Goal: Task Accomplishment & Management: Use online tool/utility

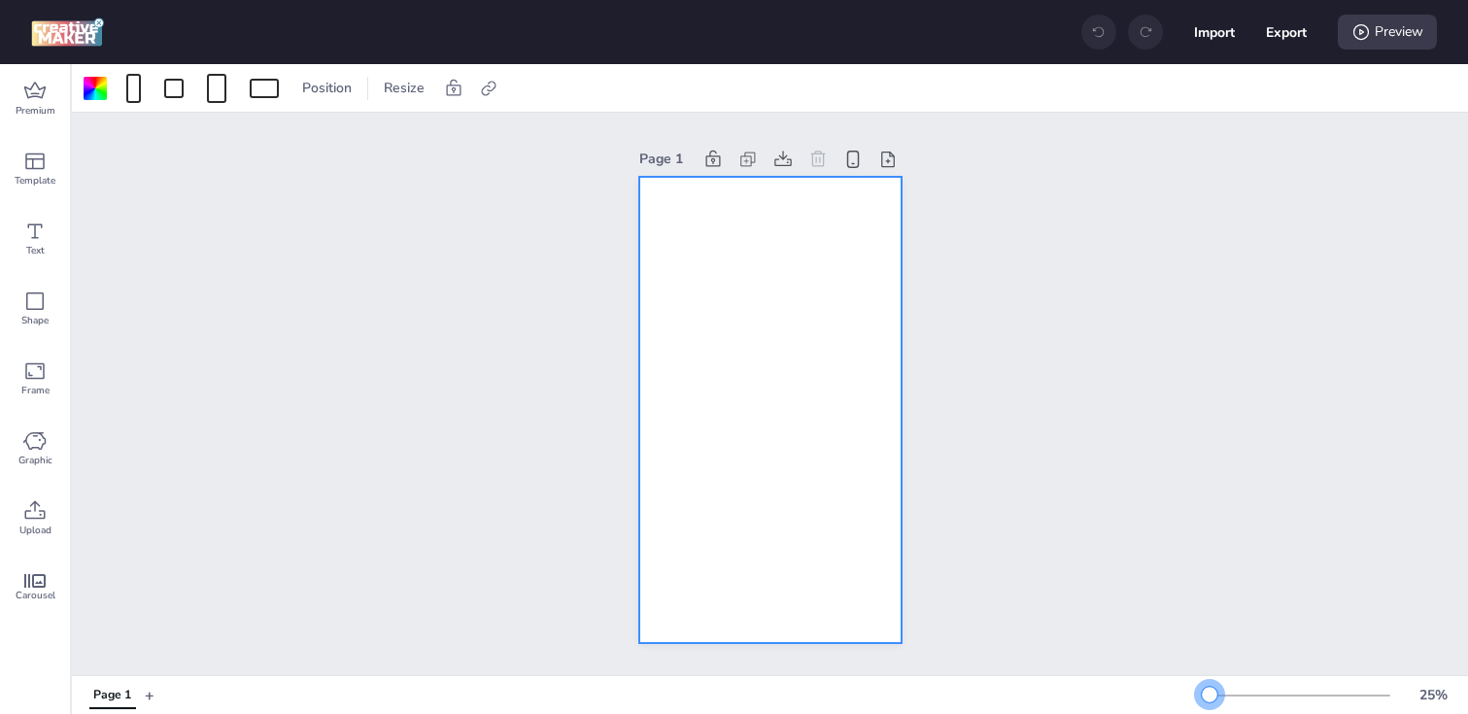
drag, startPoint x: 1240, startPoint y: 692, endPoint x: 1212, endPoint y: 696, distance: 28.4
click at [1211, 696] on div at bounding box center [1210, 695] width 16 height 16
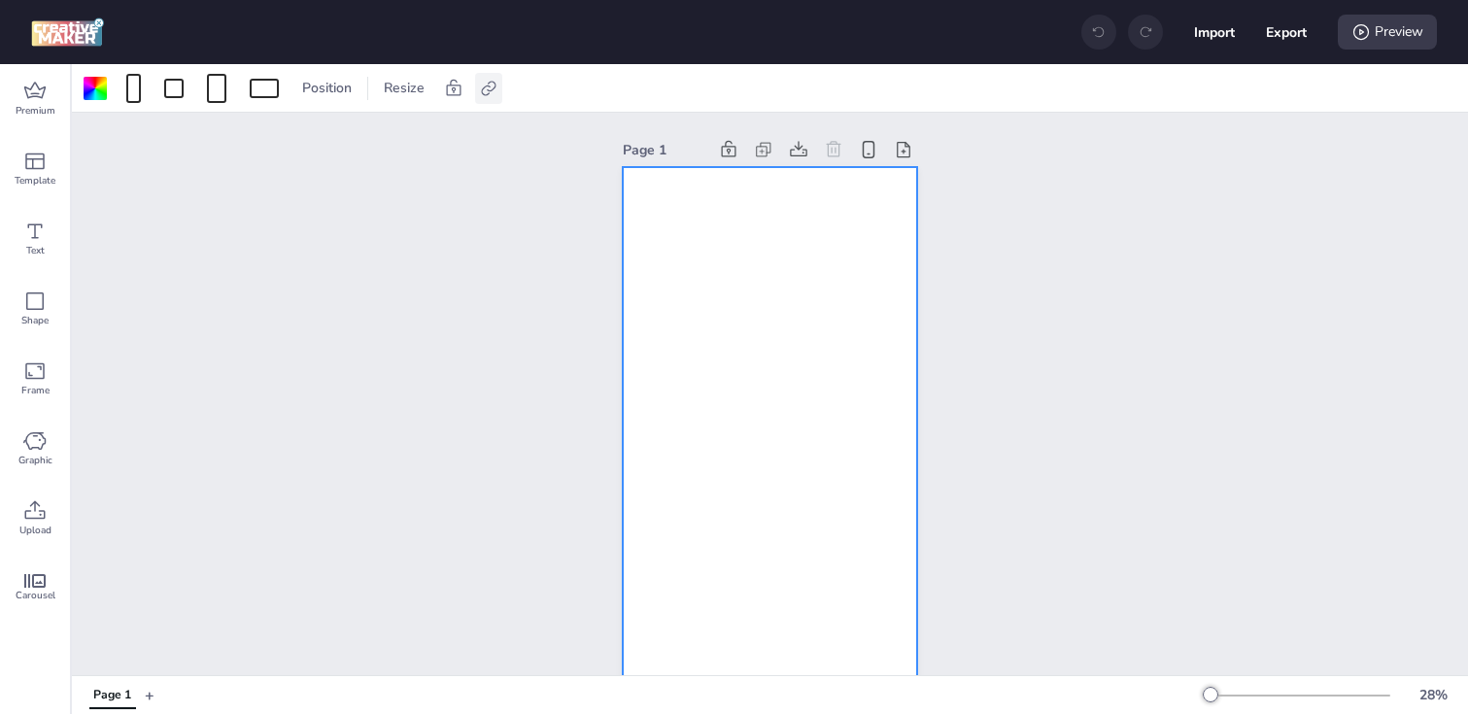
click at [494, 94] on icon at bounding box center [488, 88] width 19 height 19
click at [401, 135] on span "Activate hyperlink" at bounding box center [362, 137] width 108 height 20
click at [295, 139] on input "Activate hyperlink" at bounding box center [289, 145] width 13 height 13
checkbox input "true"
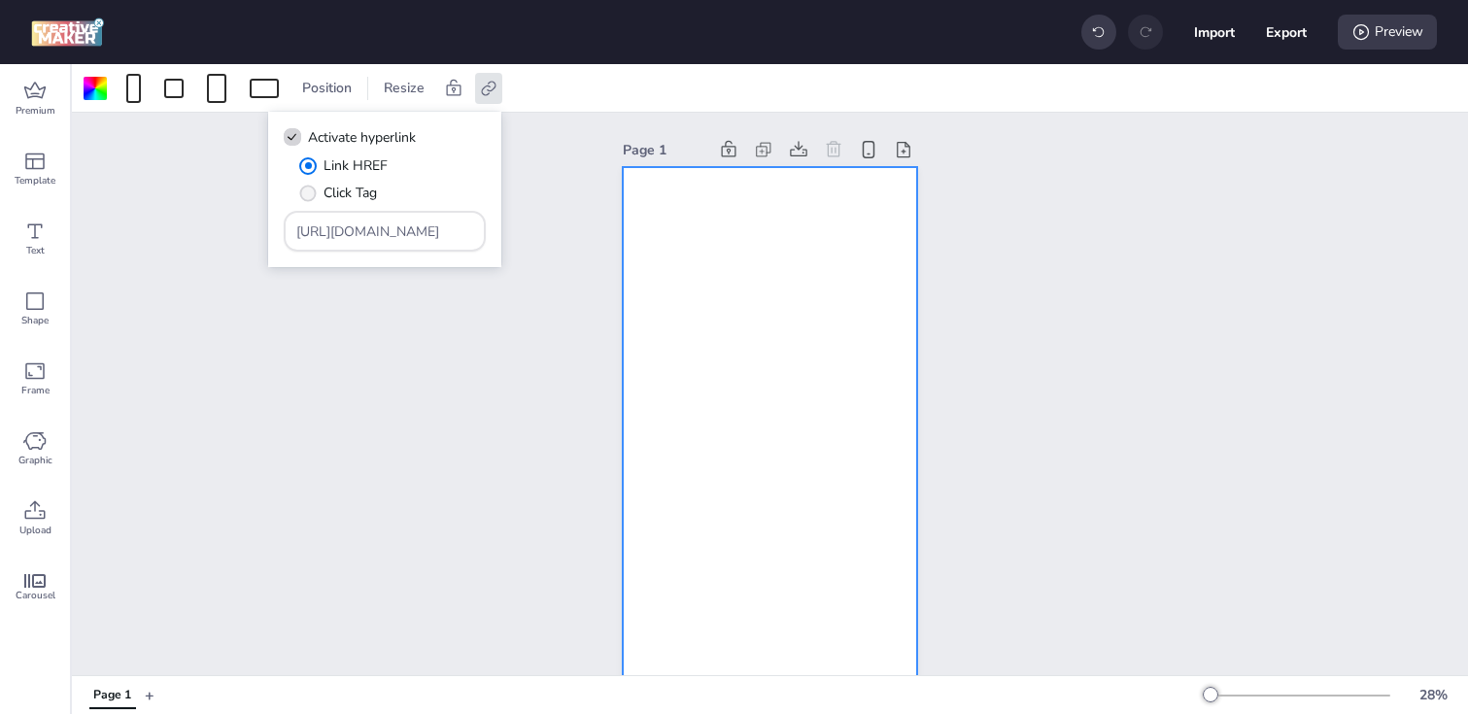
click at [356, 193] on span "Click Tag" at bounding box center [350, 193] width 53 height 20
click at [311, 194] on input "Click Tag" at bounding box center [304, 200] width 13 height 13
radio input "true"
drag, startPoint x: 434, startPoint y: 235, endPoint x: 161, endPoint y: 225, distance: 273.2
click at [161, 225] on body "Import Export Preview Premium Template Text Shape Frame Graphic Upload Carousel…" at bounding box center [734, 357] width 1468 height 714
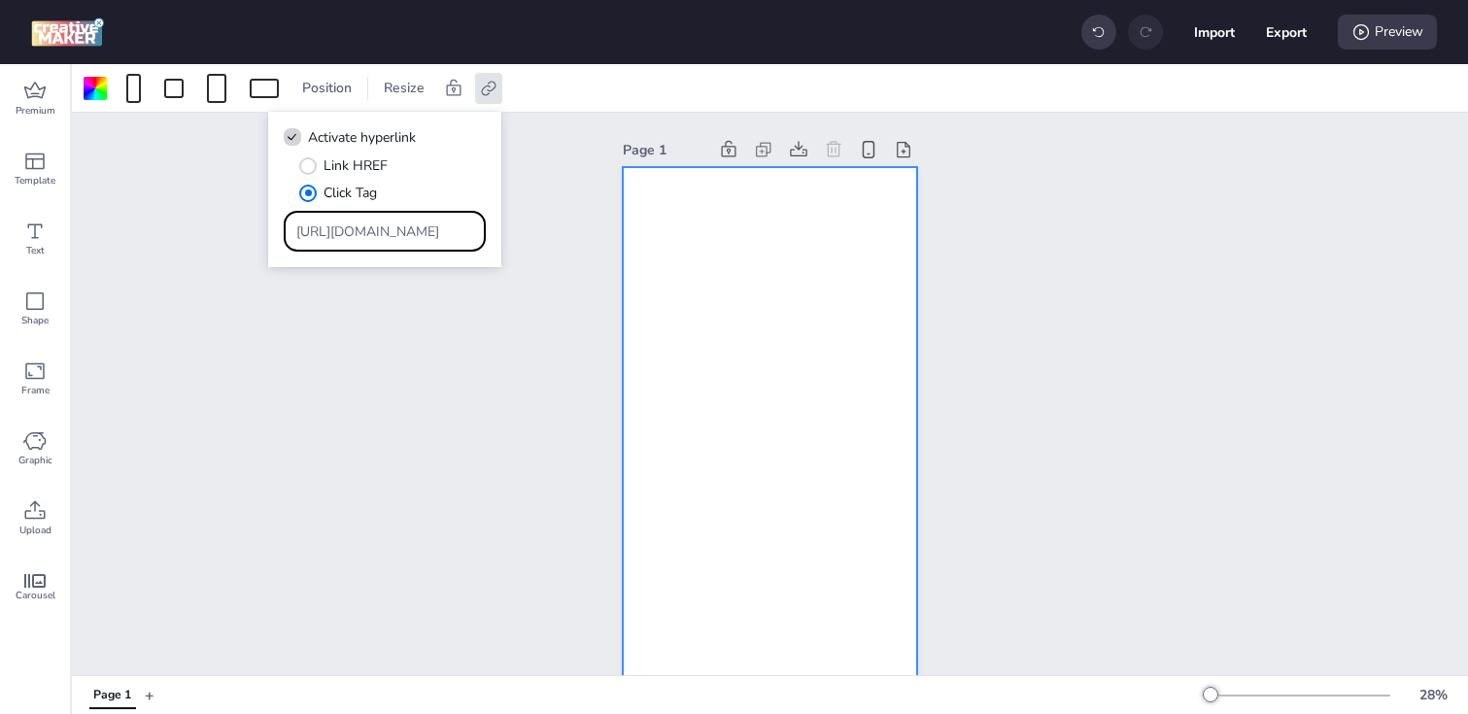
paste input "[DOMAIN_NAME][URL]"
type input "[URL][DOMAIN_NAME]"
click at [255, 394] on div "Page 1" at bounding box center [770, 413] width 1396 height 601
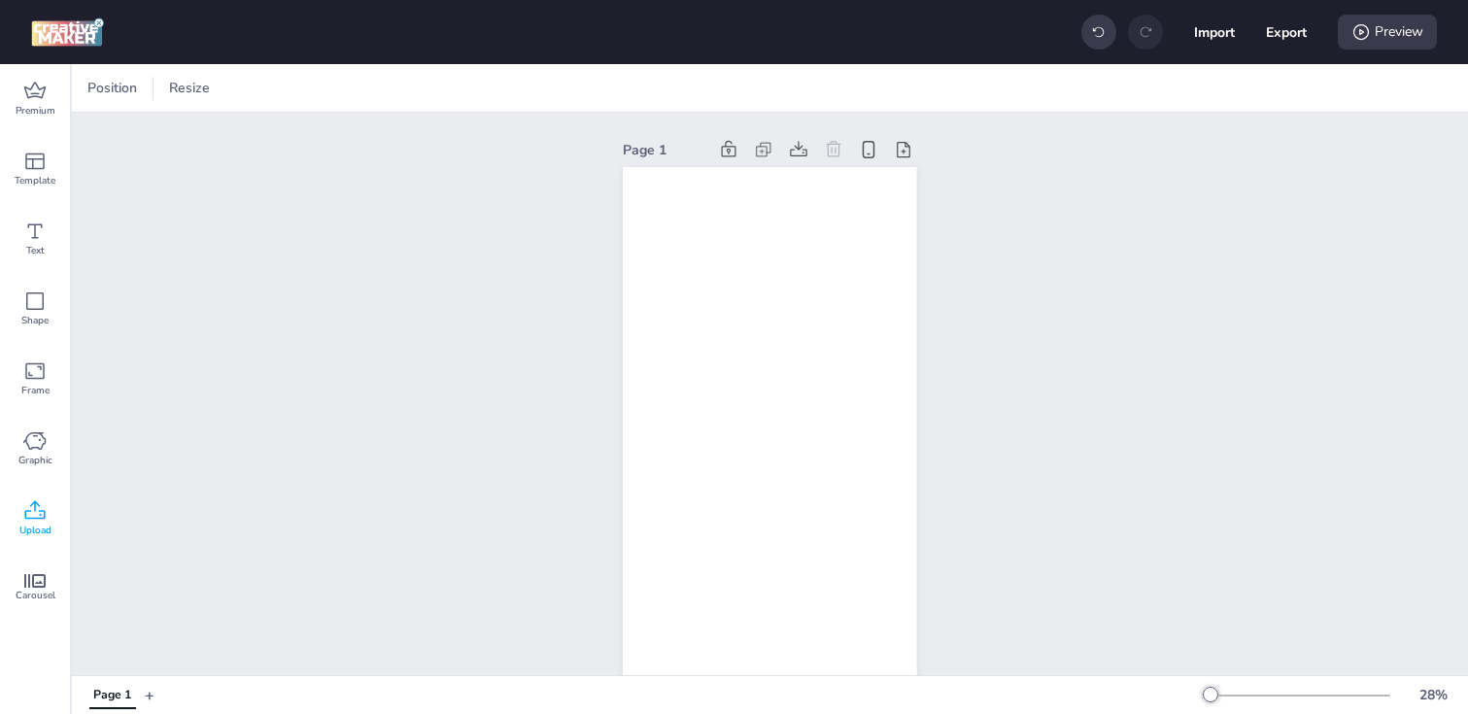
click at [25, 513] on icon at bounding box center [35, 509] width 20 height 18
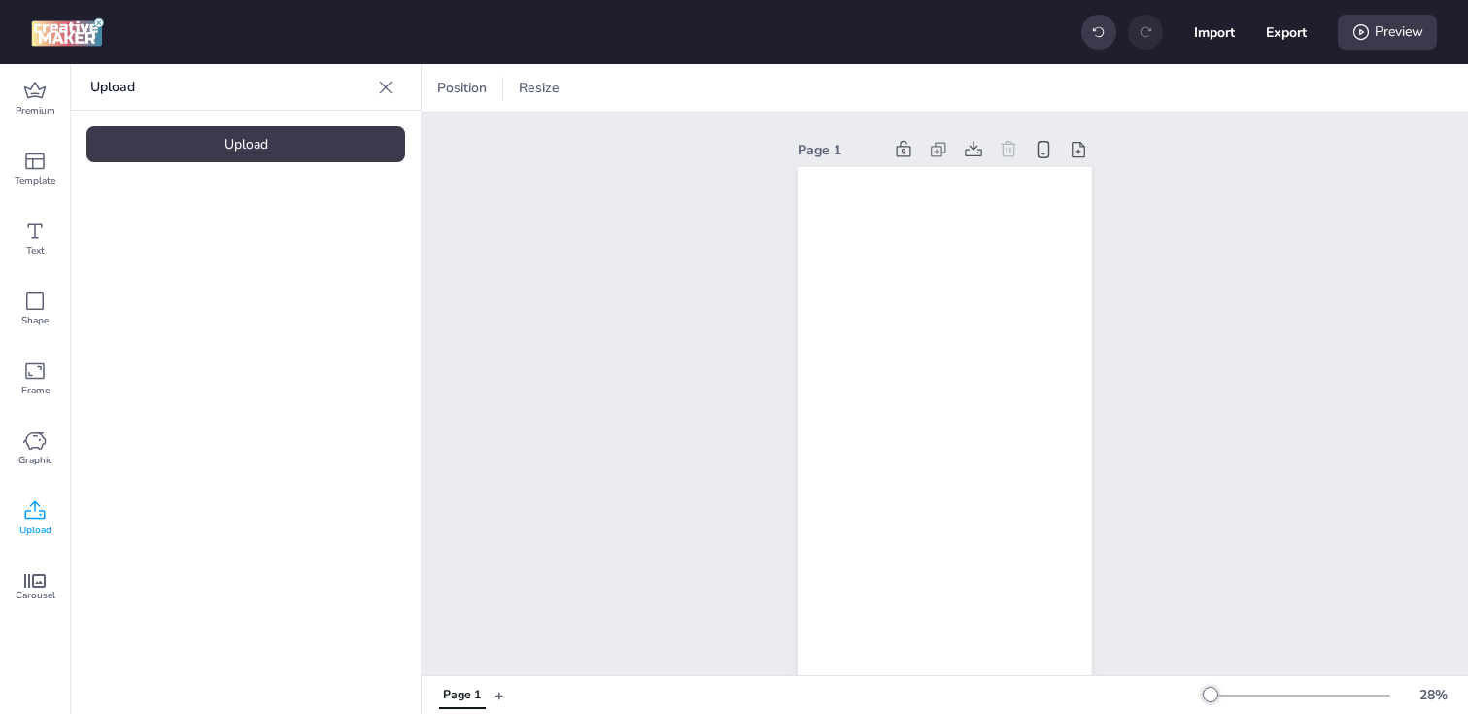
click at [253, 143] on div "Upload" at bounding box center [245, 144] width 319 height 36
click at [211, 287] on video at bounding box center [163, 271] width 155 height 78
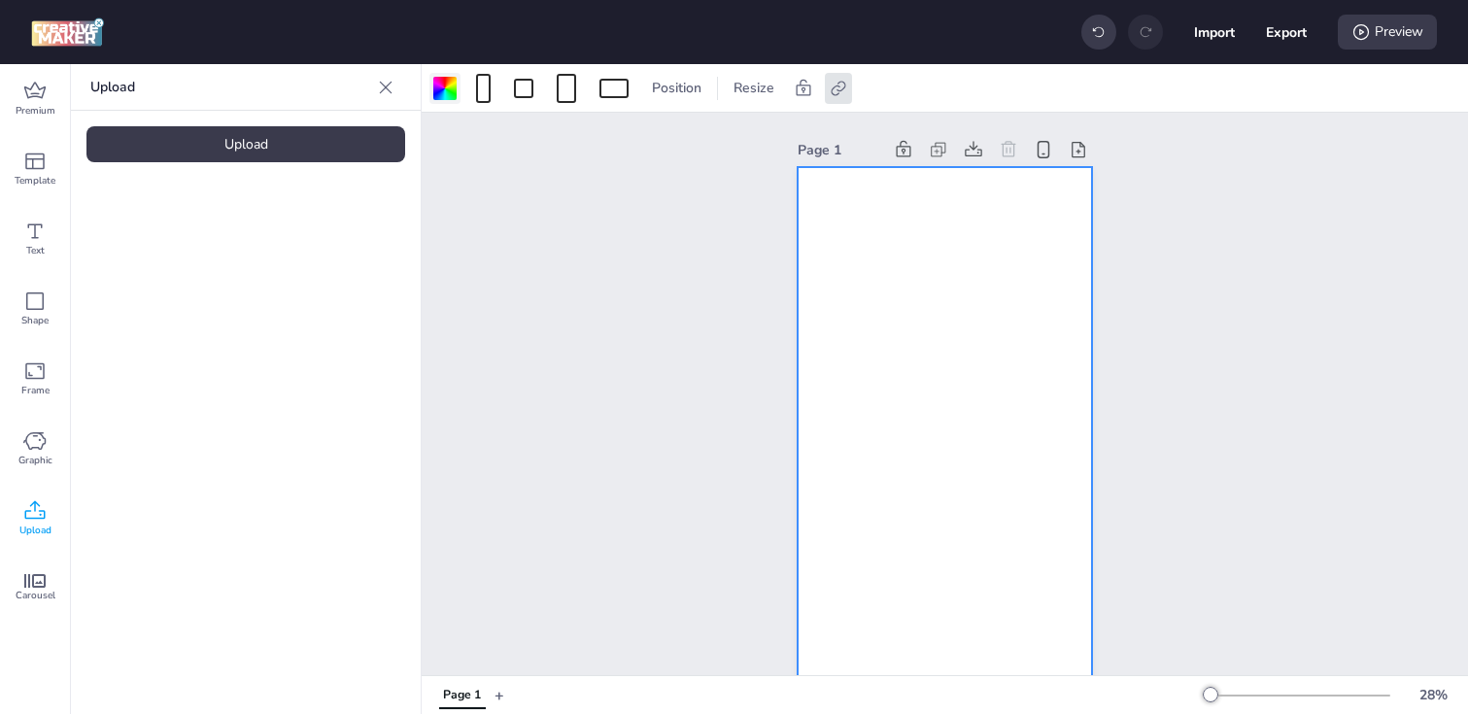
click at [449, 84] on div at bounding box center [444, 88] width 23 height 23
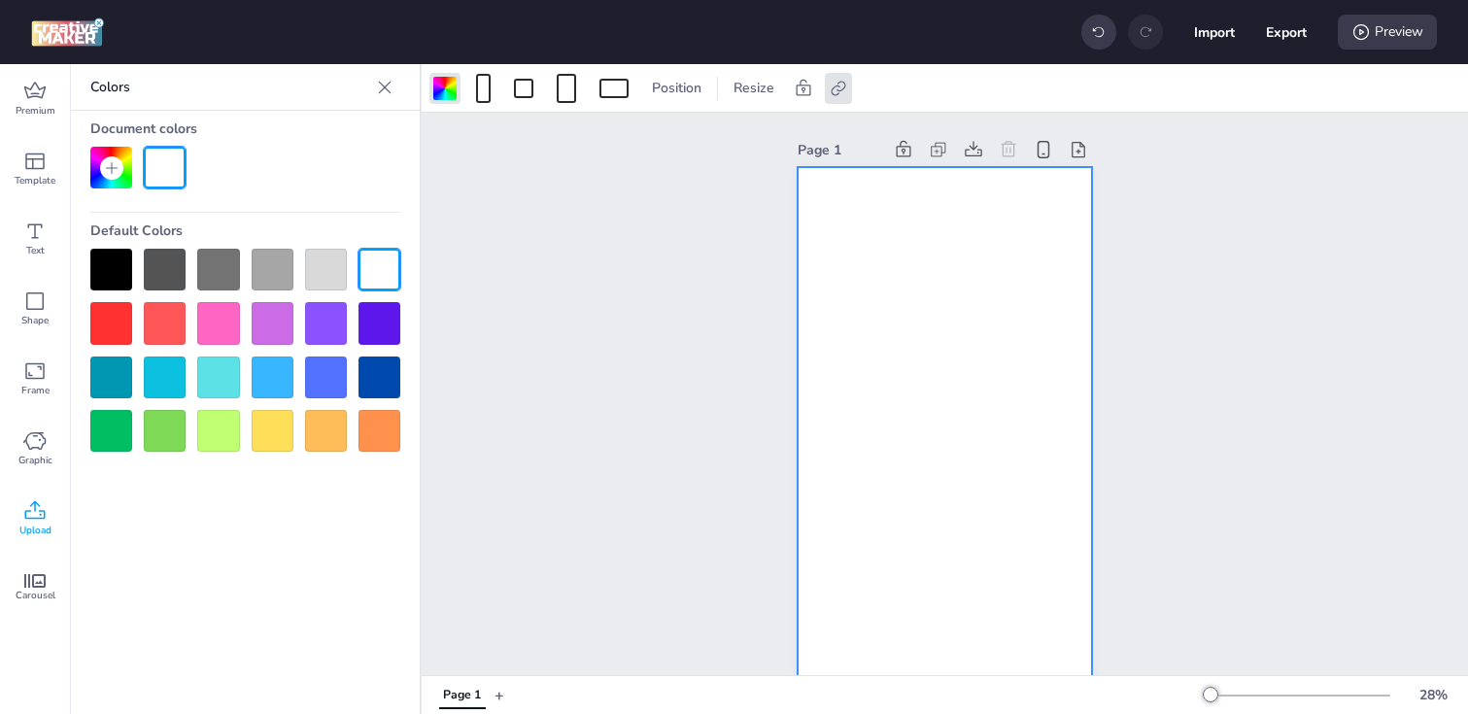
click at [115, 264] on div at bounding box center [111, 270] width 42 height 42
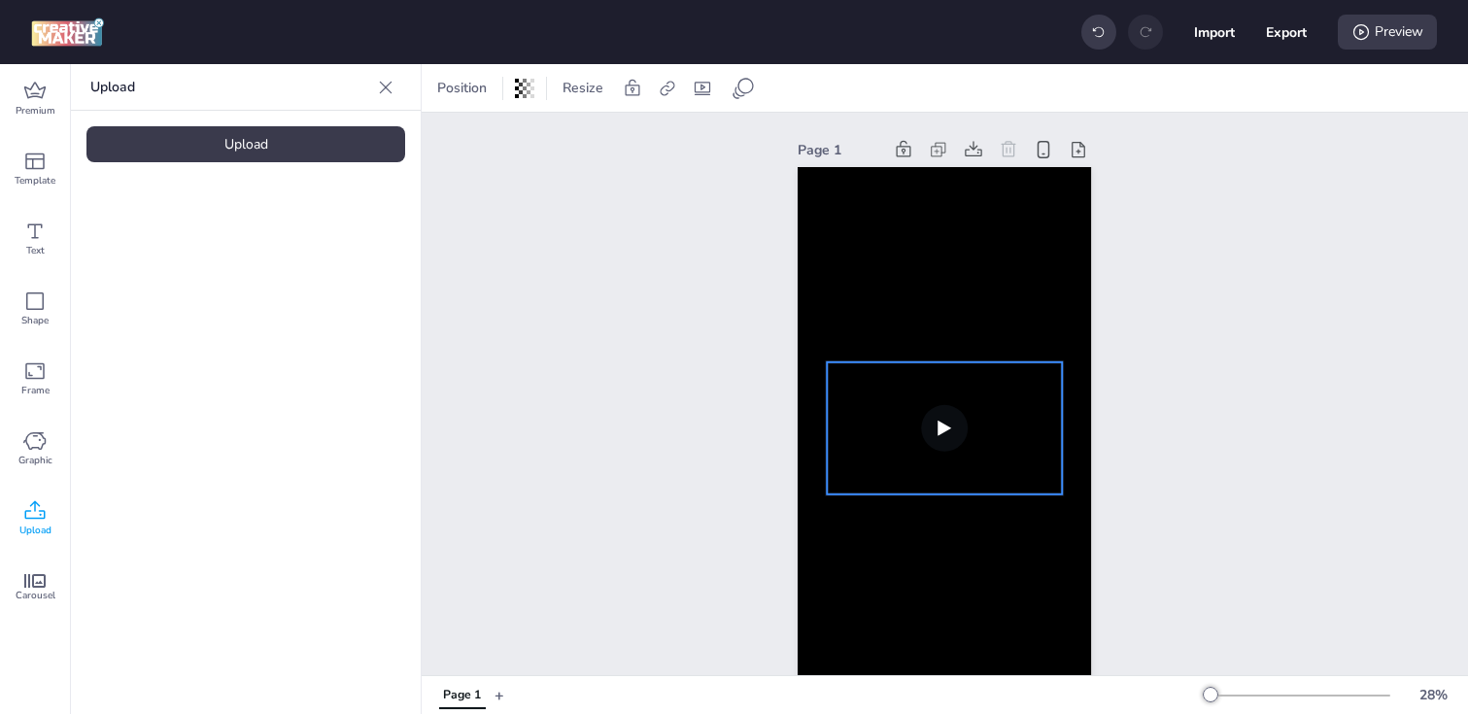
click at [854, 408] on video at bounding box center [945, 428] width 235 height 132
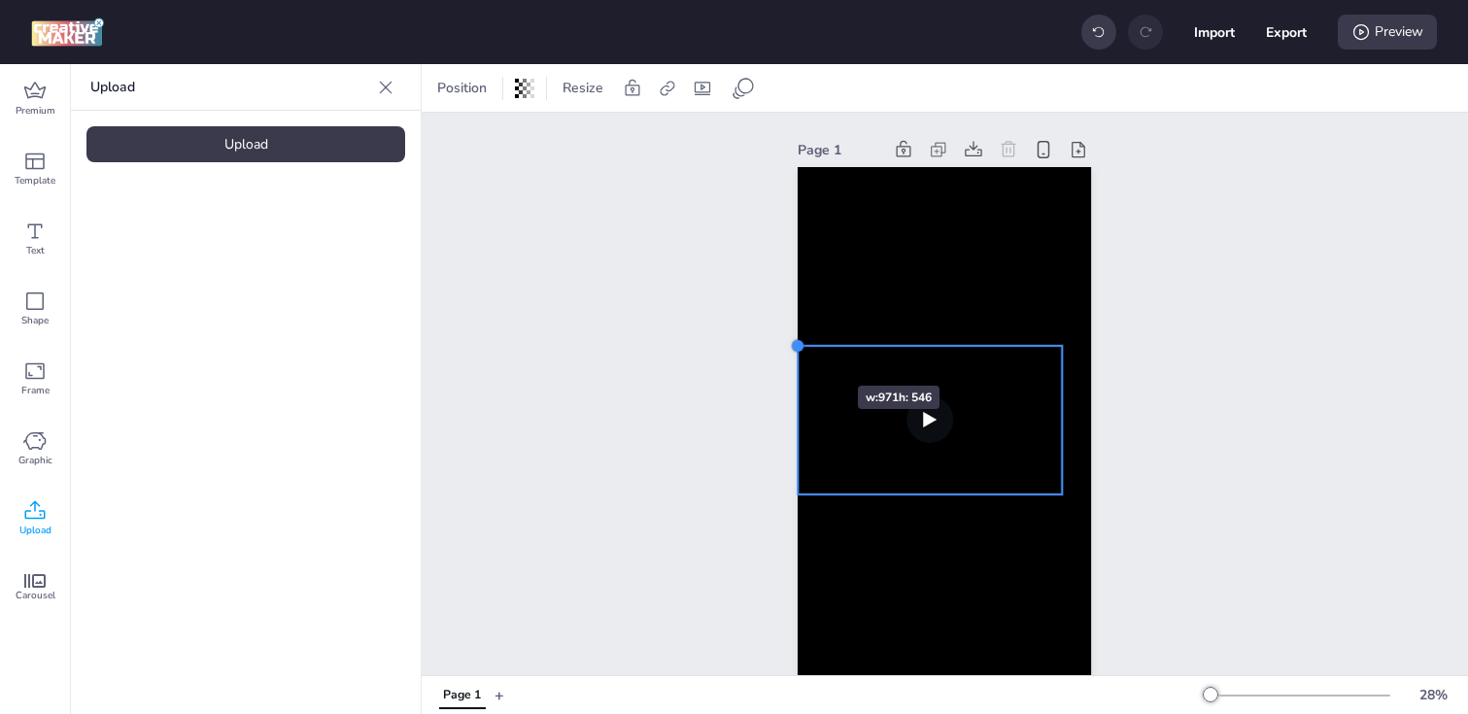
drag, startPoint x: 829, startPoint y: 365, endPoint x: 800, endPoint y: 351, distance: 32.6
click at [800, 351] on div at bounding box center [799, 346] width 16 height 16
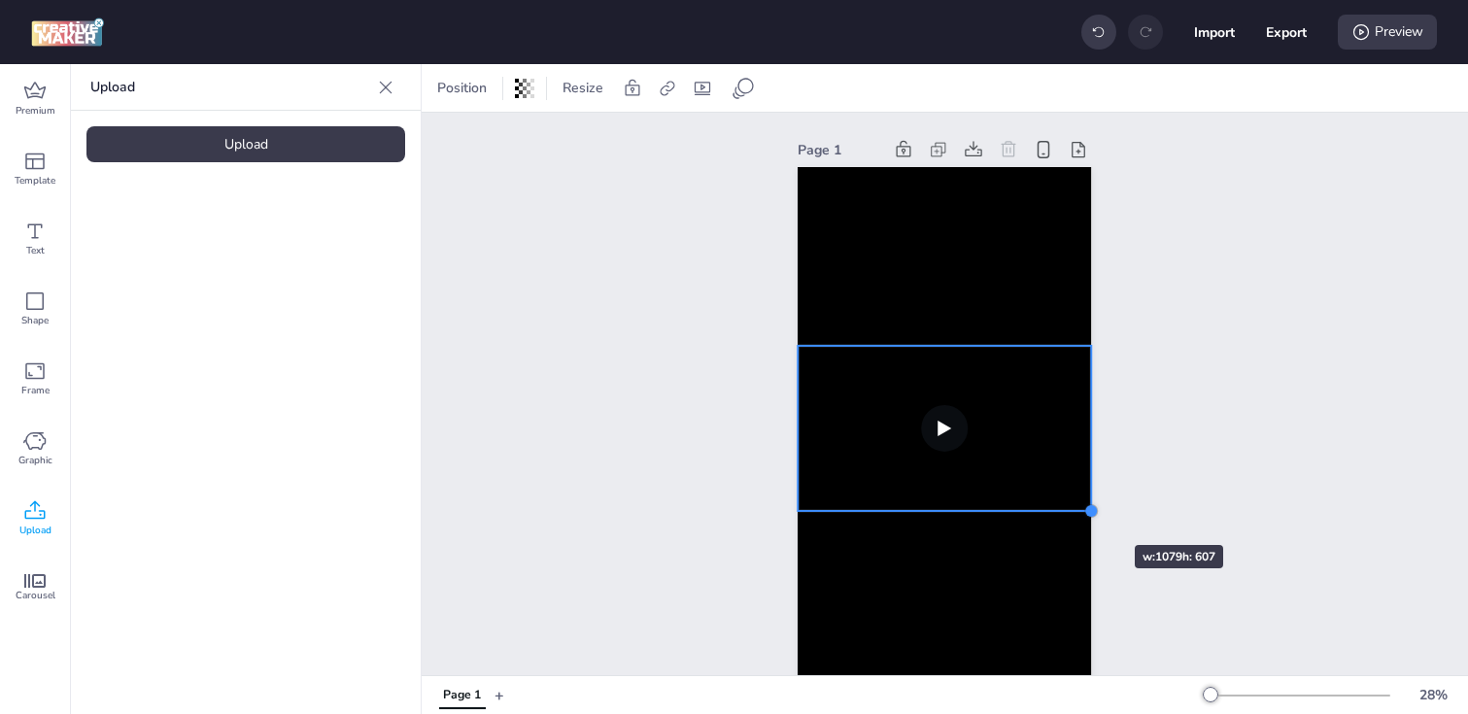
drag, startPoint x: 1064, startPoint y: 494, endPoint x: 1077, endPoint y: 510, distance: 20.8
click at [1077, 510] on div at bounding box center [944, 428] width 293 height 523
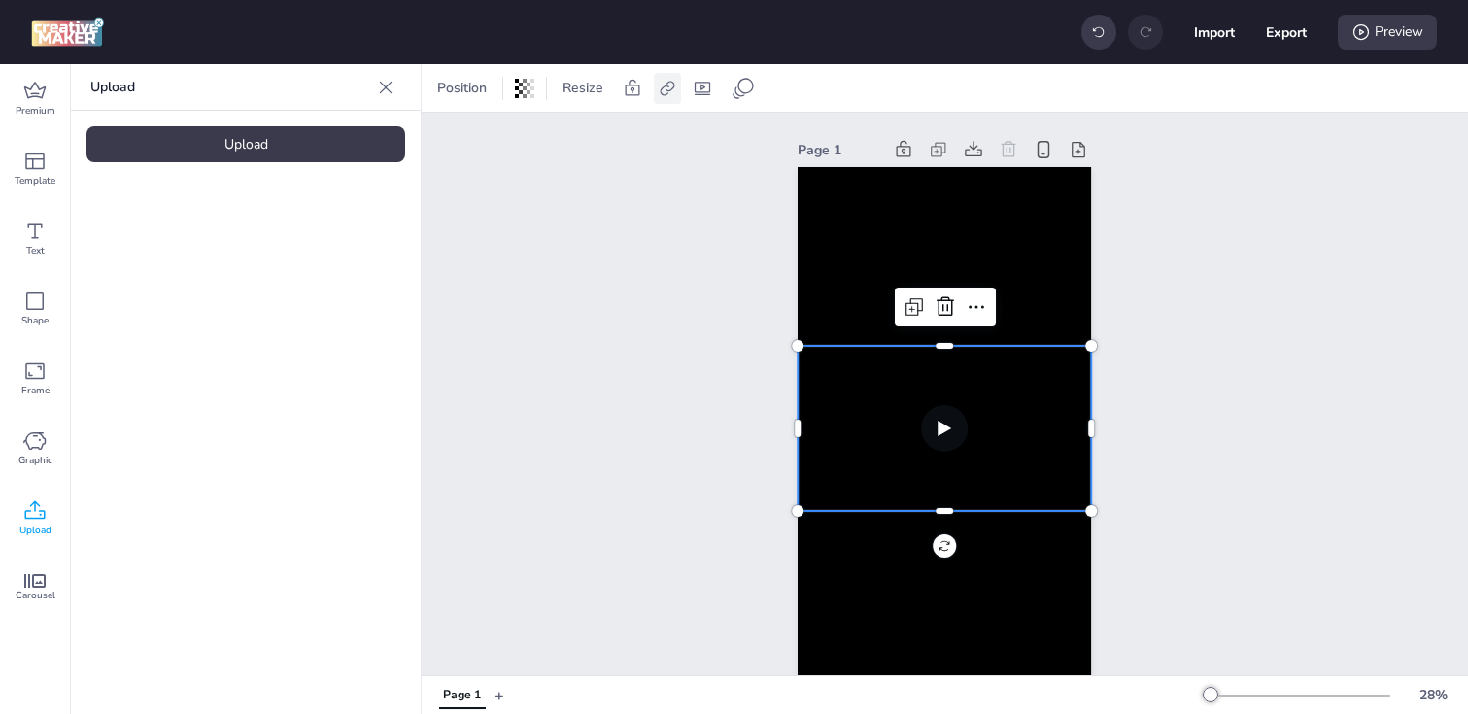
click at [662, 89] on icon at bounding box center [667, 88] width 19 height 19
click at [522, 141] on span "Activate hyperlink" at bounding box center [541, 137] width 108 height 20
click at [474, 141] on input "Activate hyperlink" at bounding box center [468, 145] width 13 height 13
checkbox input "true"
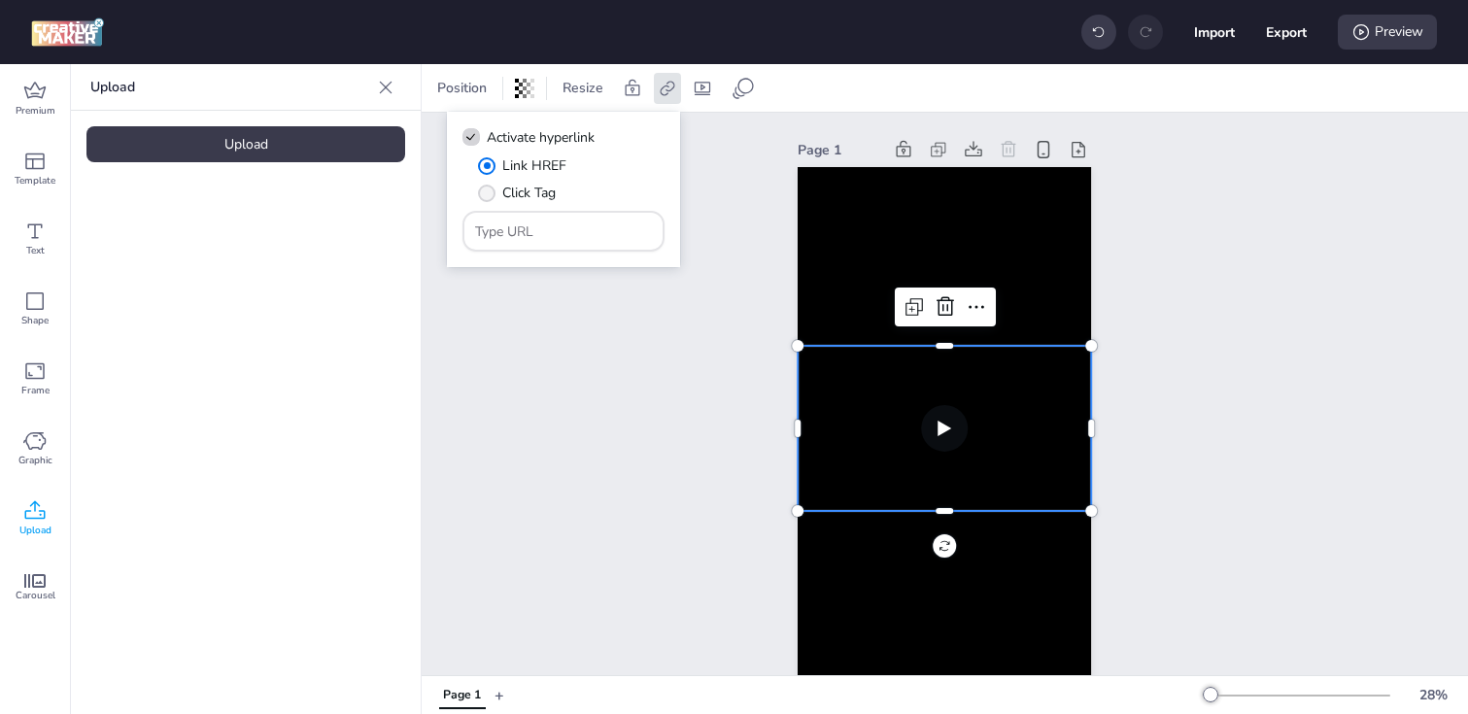
click at [491, 191] on span "" at bounding box center [486, 193] width 17 height 17
click at [490, 194] on input "Click Tag" at bounding box center [483, 200] width 13 height 13
radio input "true"
click at [540, 243] on div at bounding box center [564, 231] width 178 height 37
paste input "[URL][DOMAIN_NAME]"
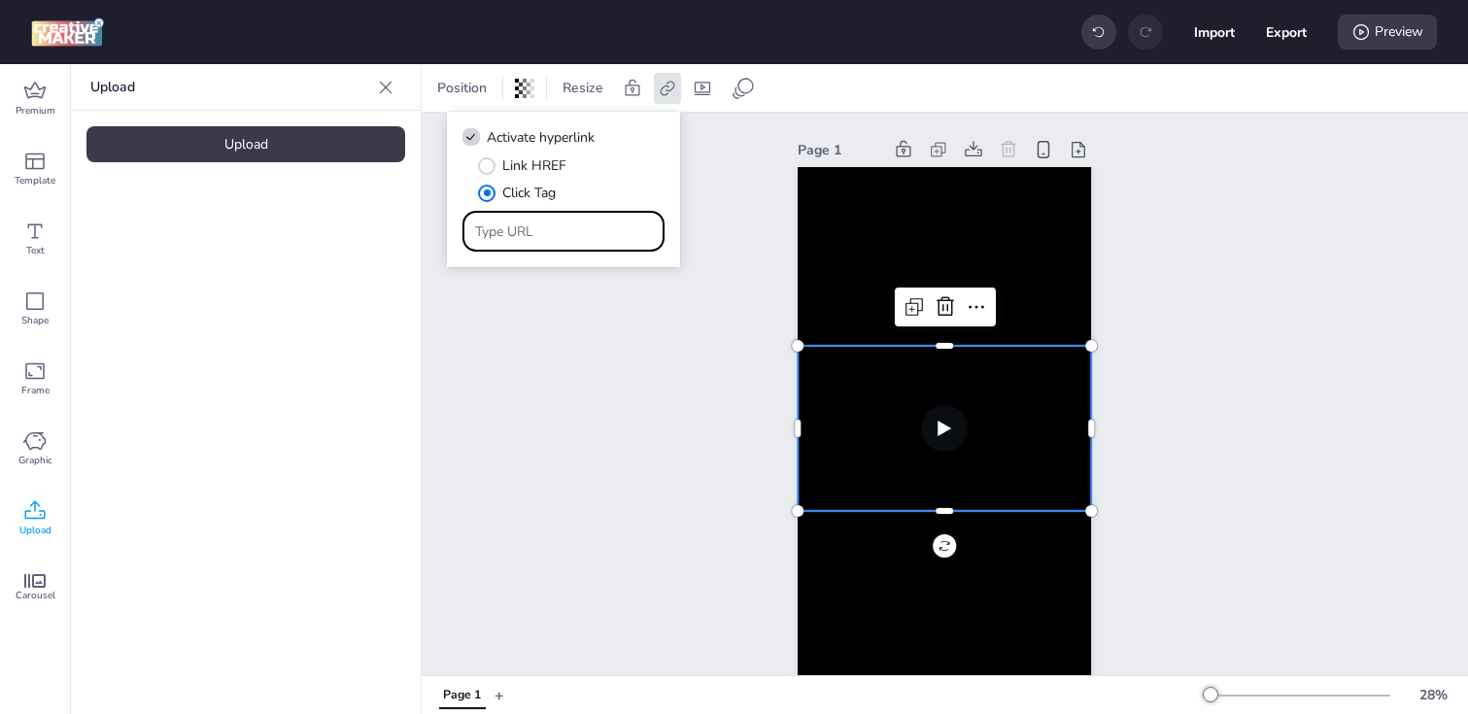
type input "[URL][DOMAIN_NAME]"
click at [590, 430] on div "Page 1" at bounding box center [945, 413] width 1047 height 601
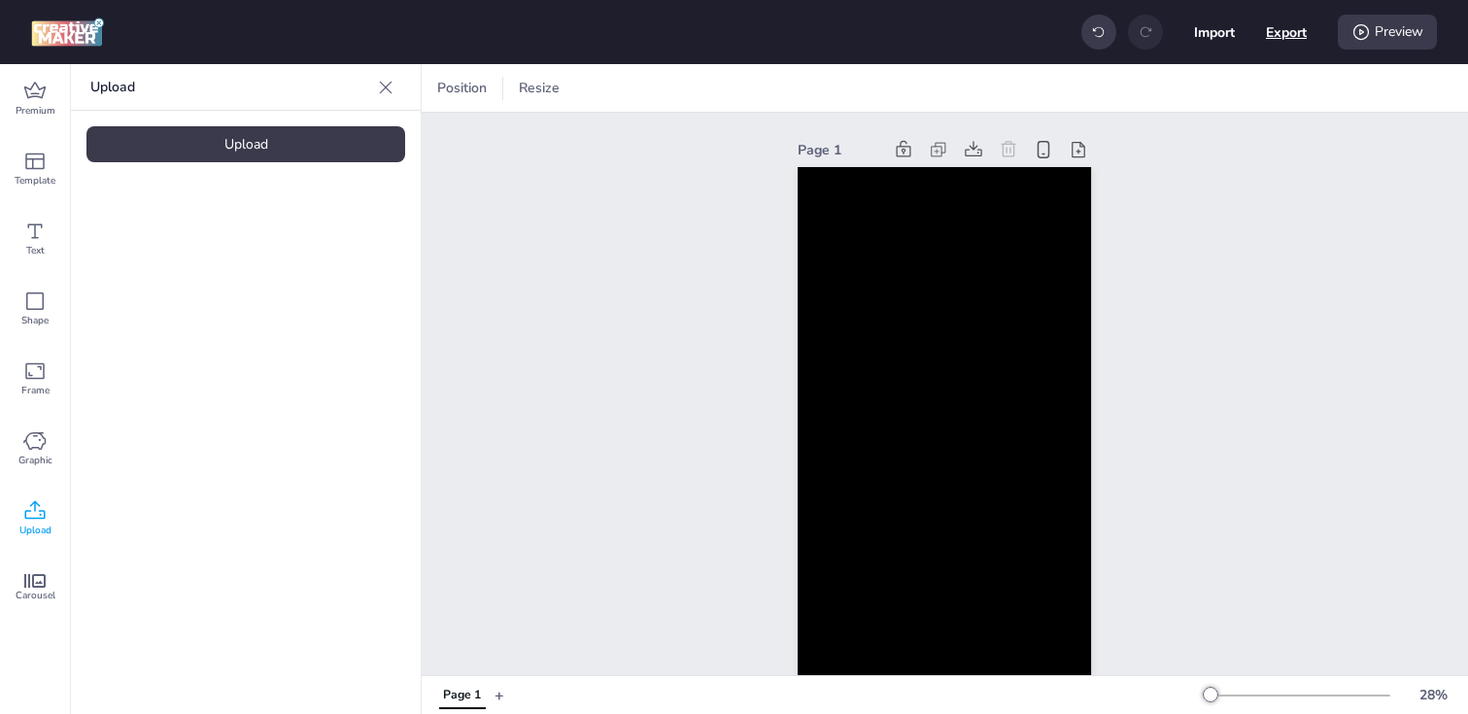
click at [1298, 36] on button "Export" at bounding box center [1286, 32] width 41 height 41
select select "html"
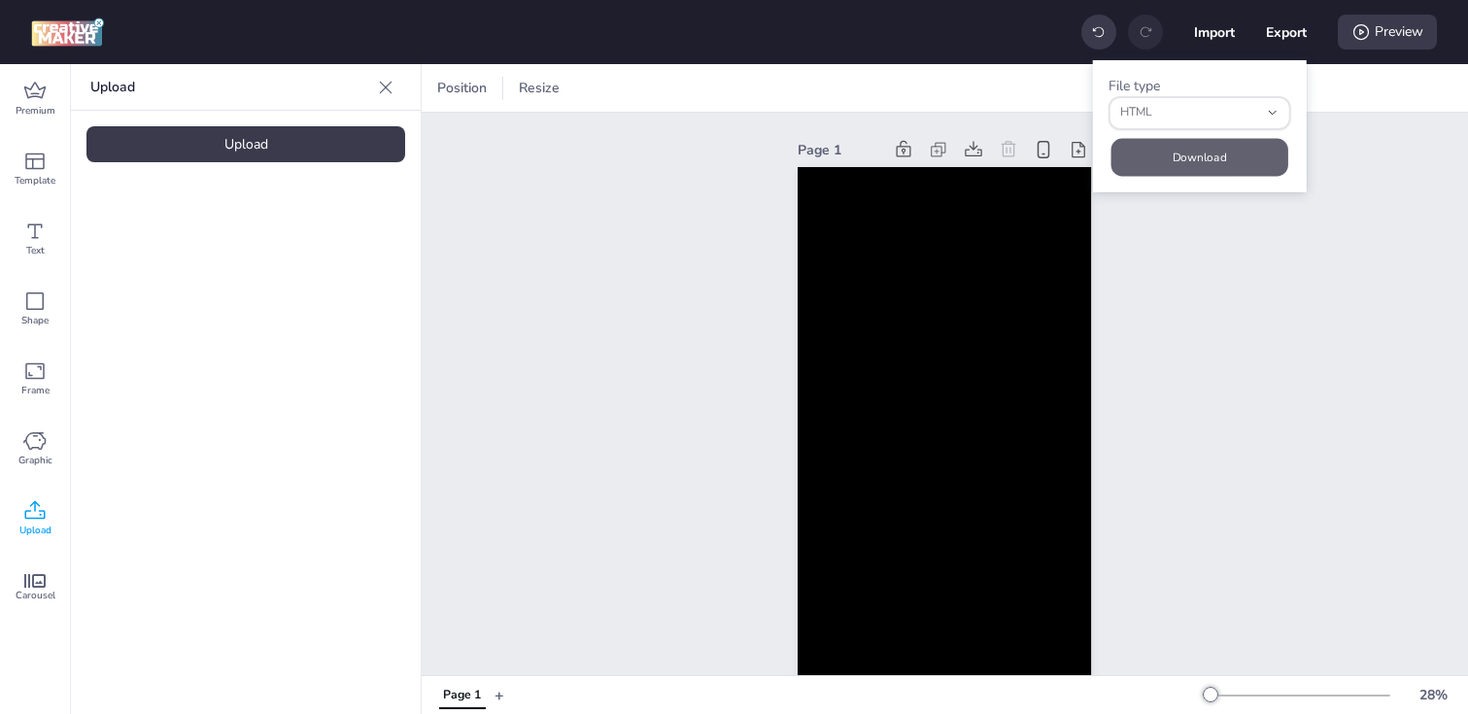
click at [1162, 154] on button "Download" at bounding box center [1200, 157] width 177 height 38
